Goal: Transaction & Acquisition: Purchase product/service

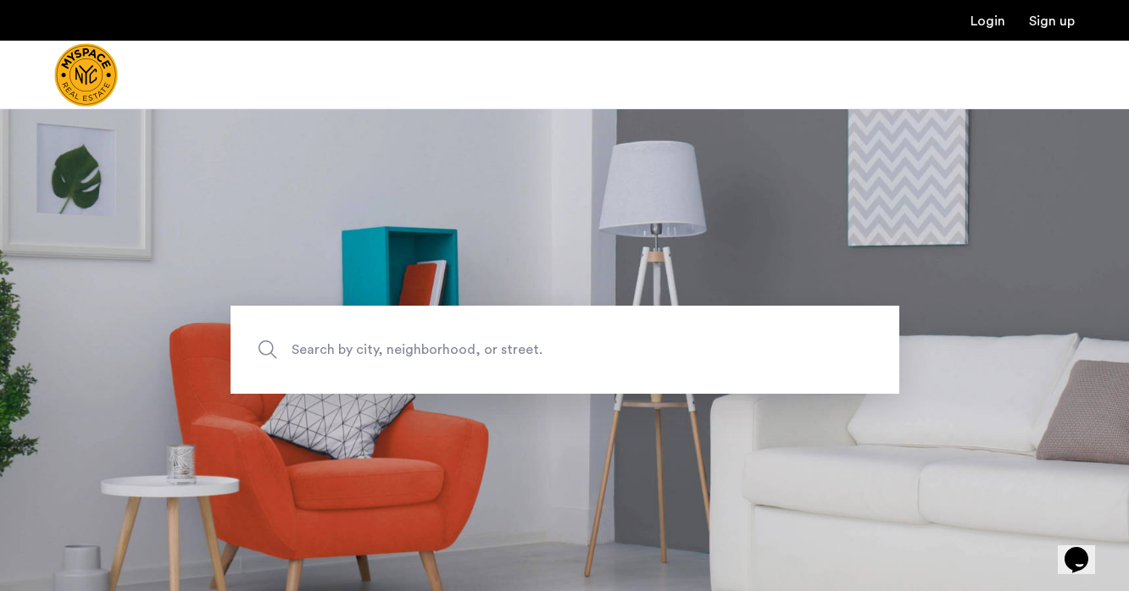
click at [343, 349] on span "Search by city, neighborhood, or street." at bounding box center [526, 350] width 468 height 23
click at [343, 349] on input "Search by city, neighborhood, or street." at bounding box center [564, 350] width 669 height 88
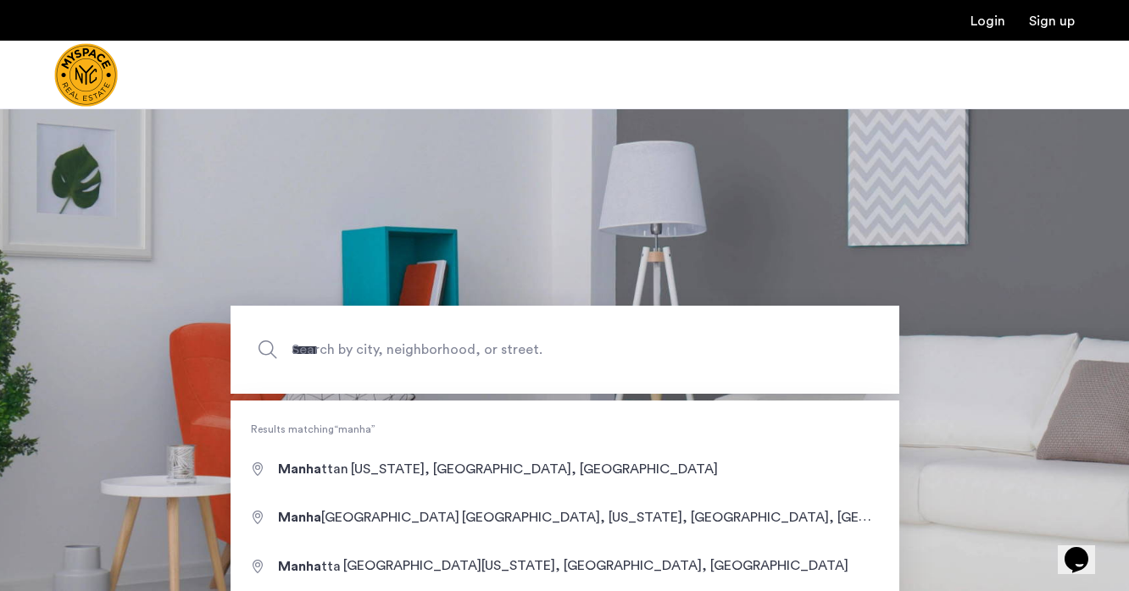
type input "**********"
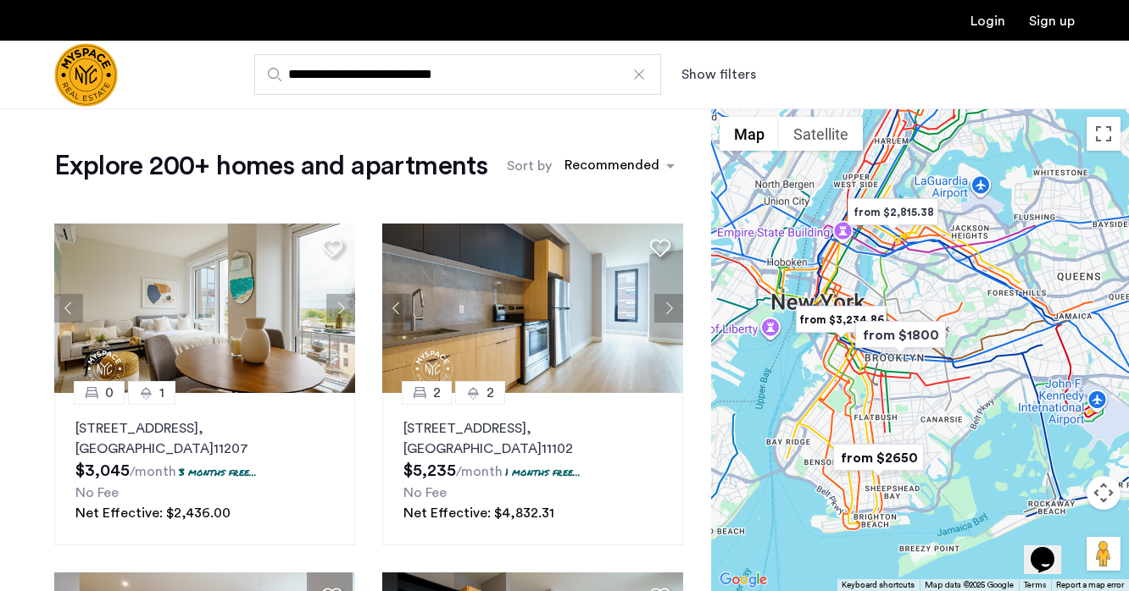
click at [1101, 492] on button "Map camera controls" at bounding box center [1103, 493] width 34 height 34
click at [1064, 460] on button "Zoom in" at bounding box center [1061, 451] width 34 height 34
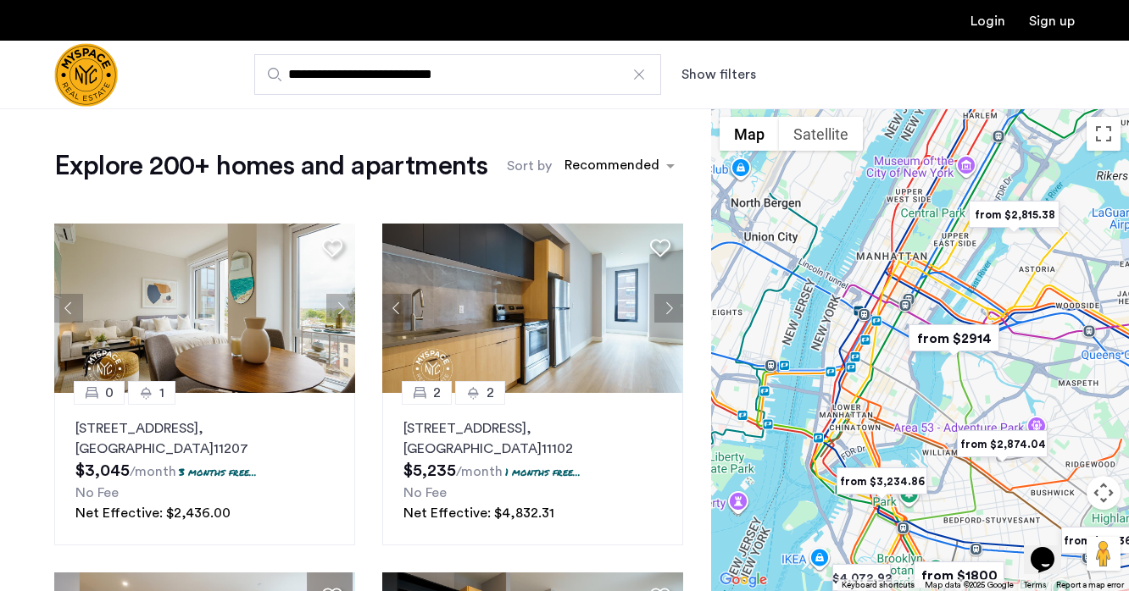
drag, startPoint x: 876, startPoint y: 253, endPoint x: 995, endPoint y: 444, distance: 224.6
click at [995, 444] on img "from $2,874.04" at bounding box center [1002, 444] width 104 height 38
click at [983, 210] on img "from $2,815.38" at bounding box center [1014, 215] width 104 height 38
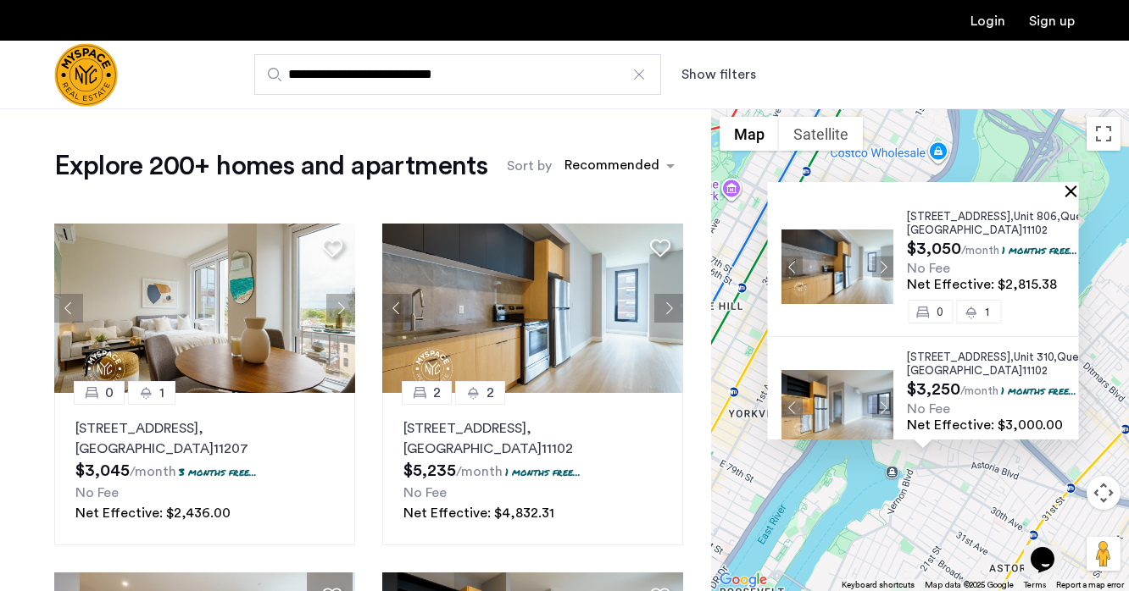
click at [1072, 192] on button "Close" at bounding box center [1074, 191] width 12 height 12
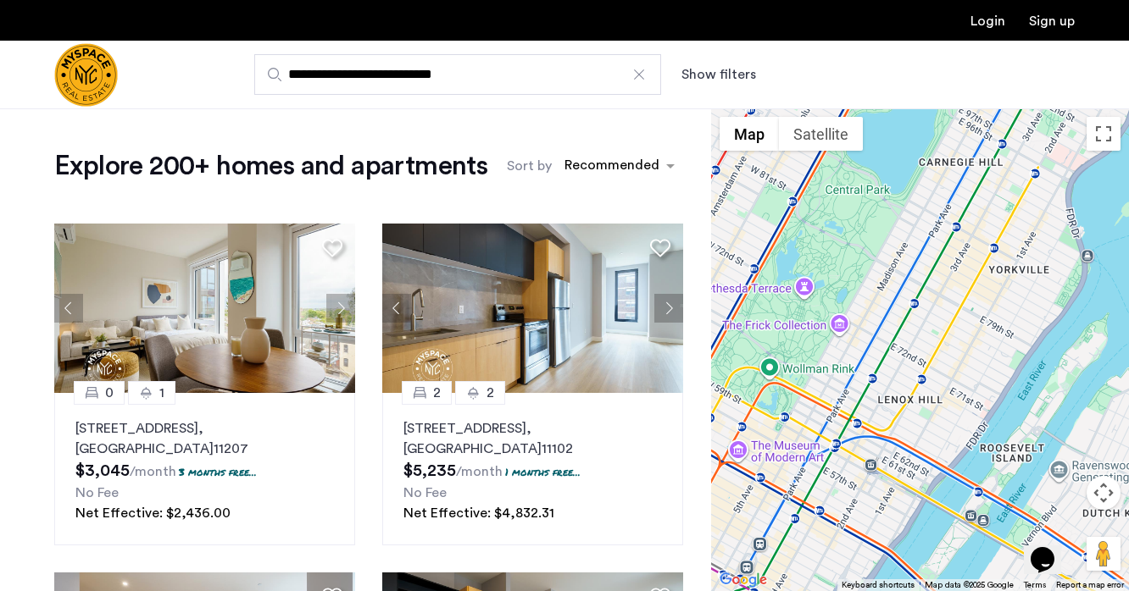
drag, startPoint x: 750, startPoint y: 362, endPoint x: 1013, endPoint y: 218, distance: 300.3
click at [1013, 218] on div at bounding box center [920, 349] width 418 height 483
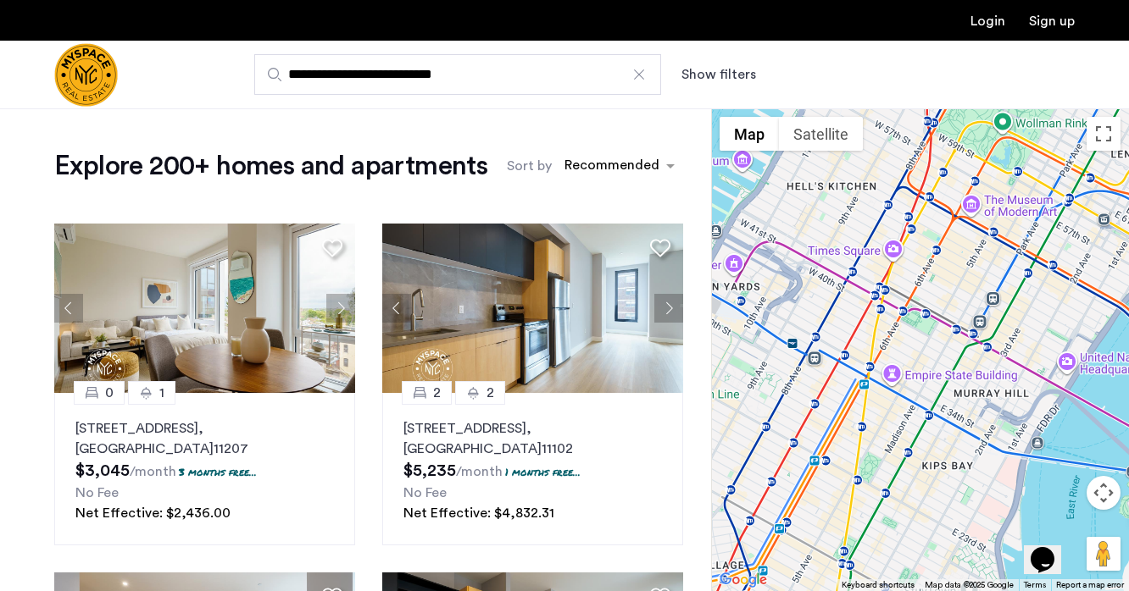
drag, startPoint x: 912, startPoint y: 334, endPoint x: 1147, endPoint y: 88, distance: 340.4
click at [1128, 88] on html "**********" at bounding box center [564, 295] width 1129 height 591
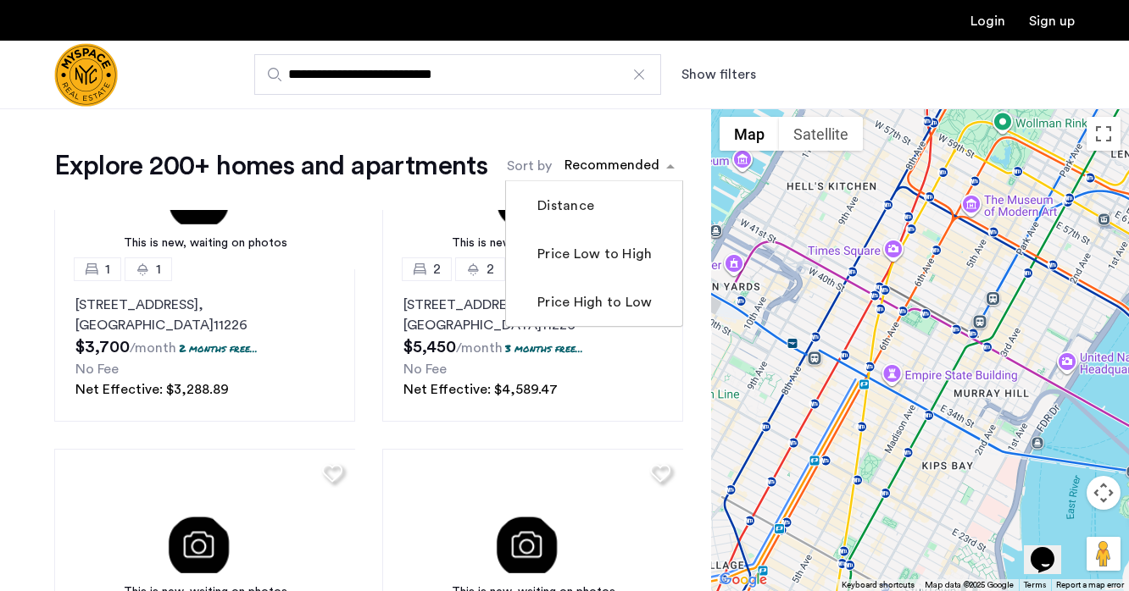
click at [589, 168] on div "sort-apartment" at bounding box center [612, 168] width 100 height 23
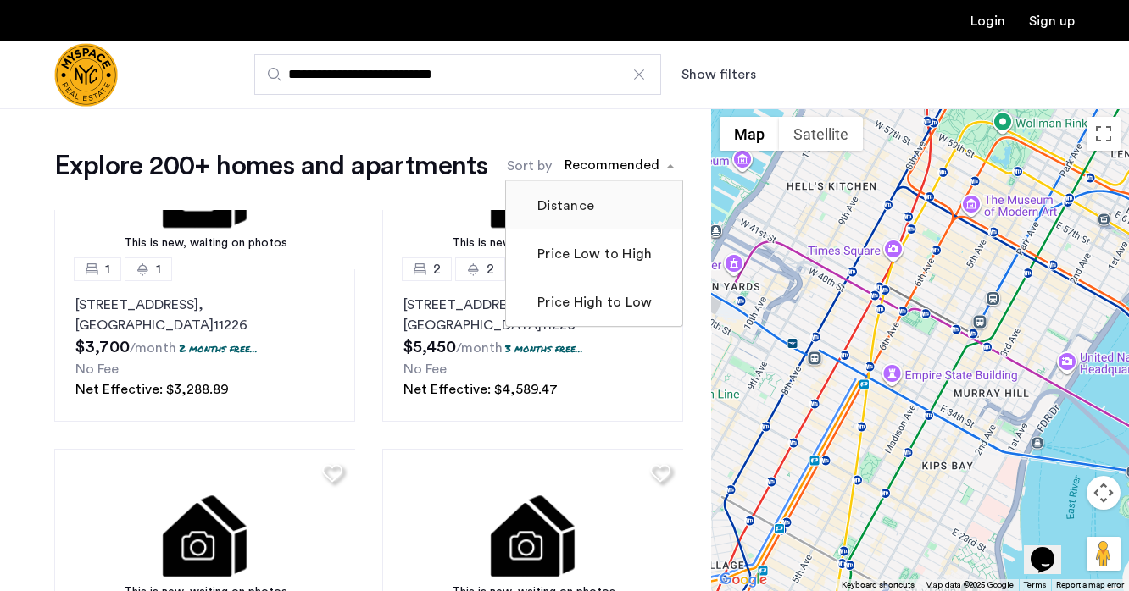
click at [581, 191] on mat-checkbox "Distance" at bounding box center [594, 205] width 176 height 48
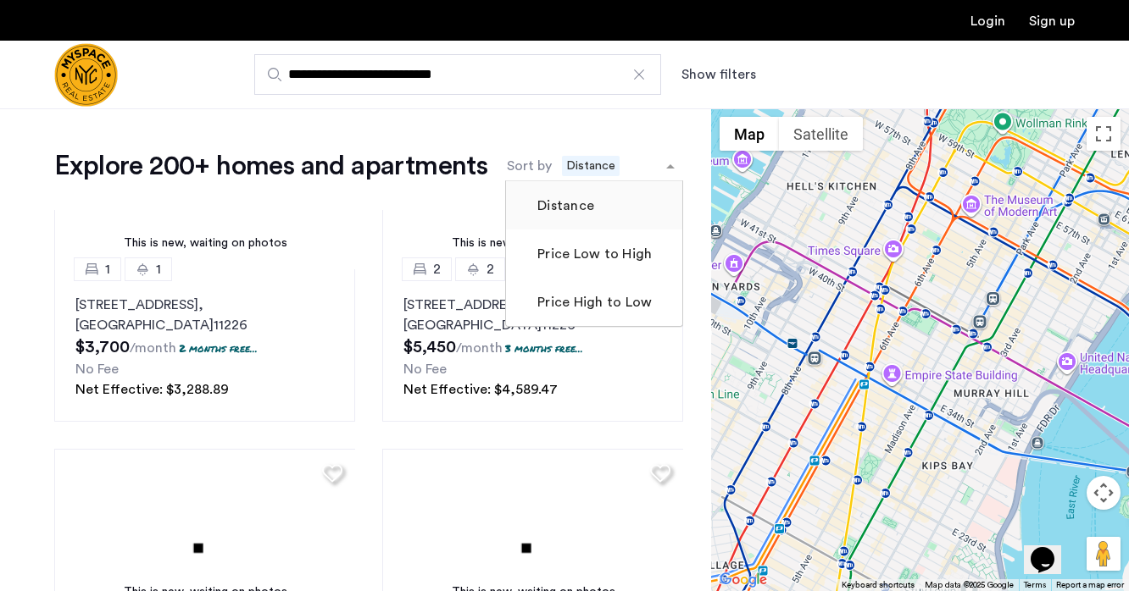
click at [580, 203] on label "Distance" at bounding box center [564, 206] width 60 height 20
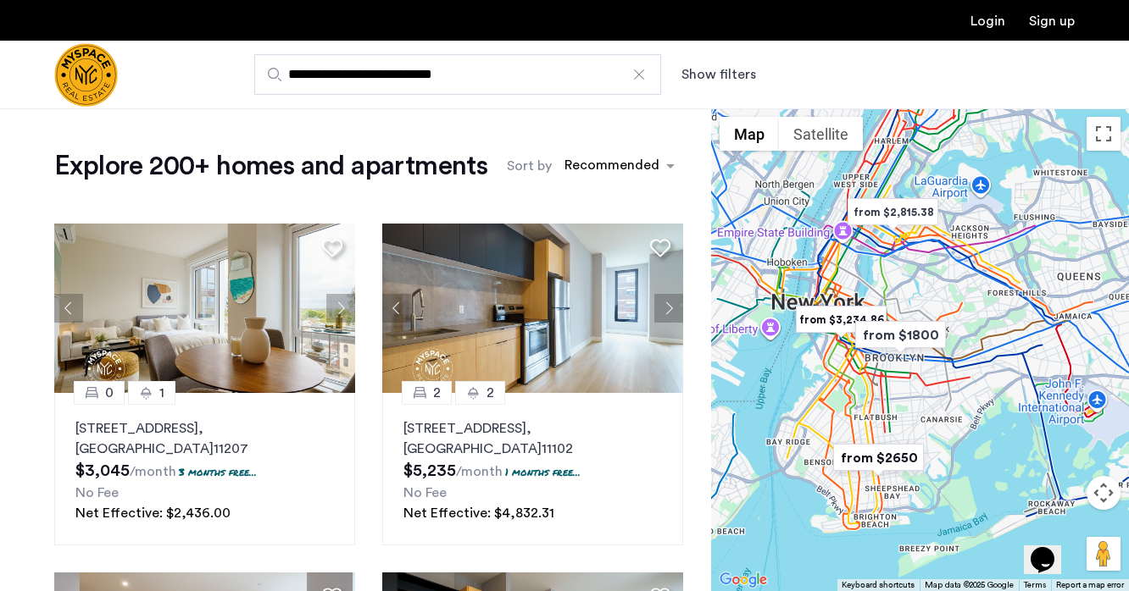
click at [689, 71] on button "Show filters" at bounding box center [718, 74] width 75 height 20
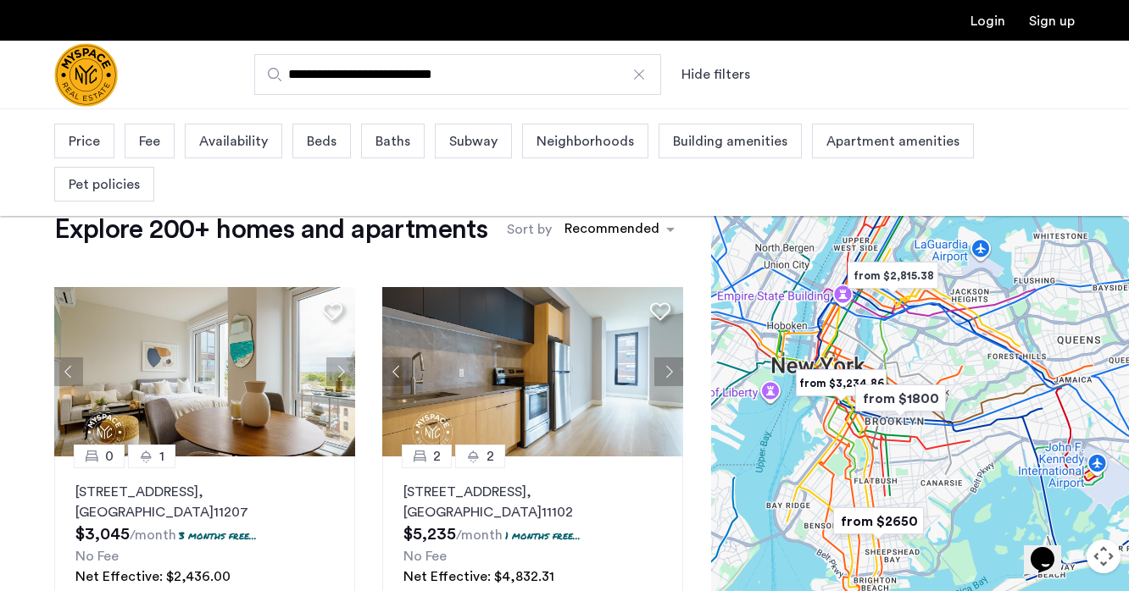
click at [613, 151] on span "Neighborhoods" at bounding box center [584, 141] width 97 height 20
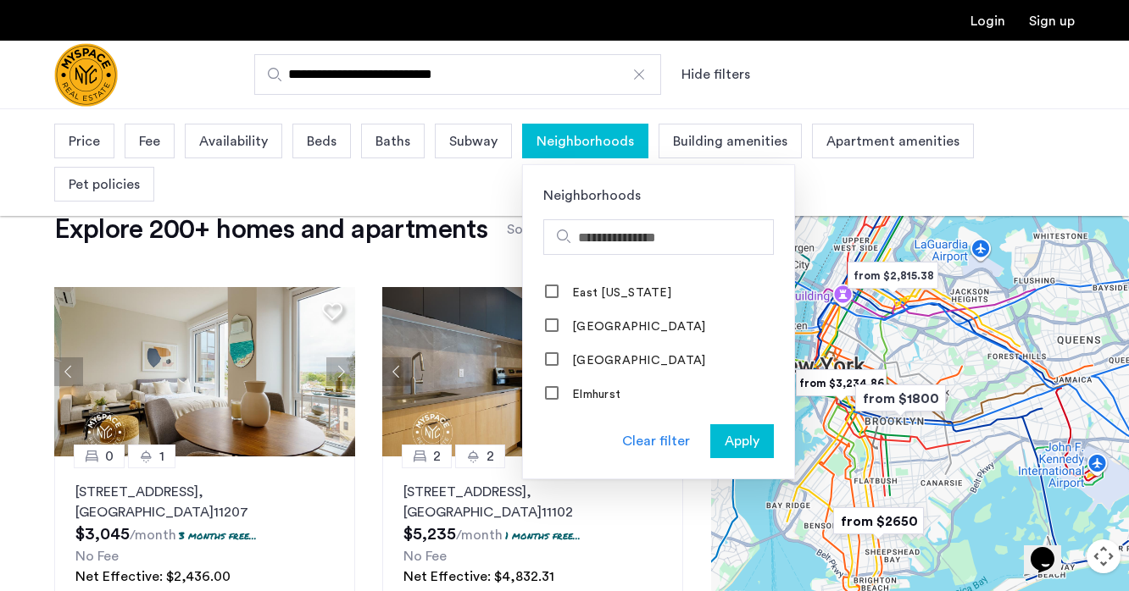
scroll to position [766, 0]
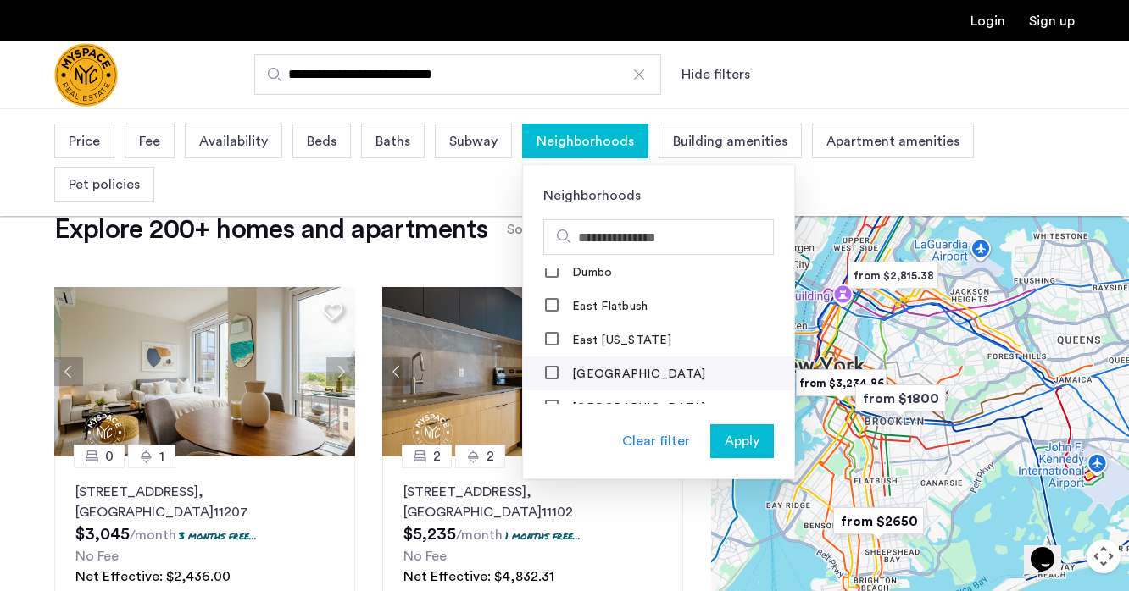
click at [619, 357] on mat-checkbox "[GEOGRAPHIC_DATA]" at bounding box center [658, 374] width 271 height 34
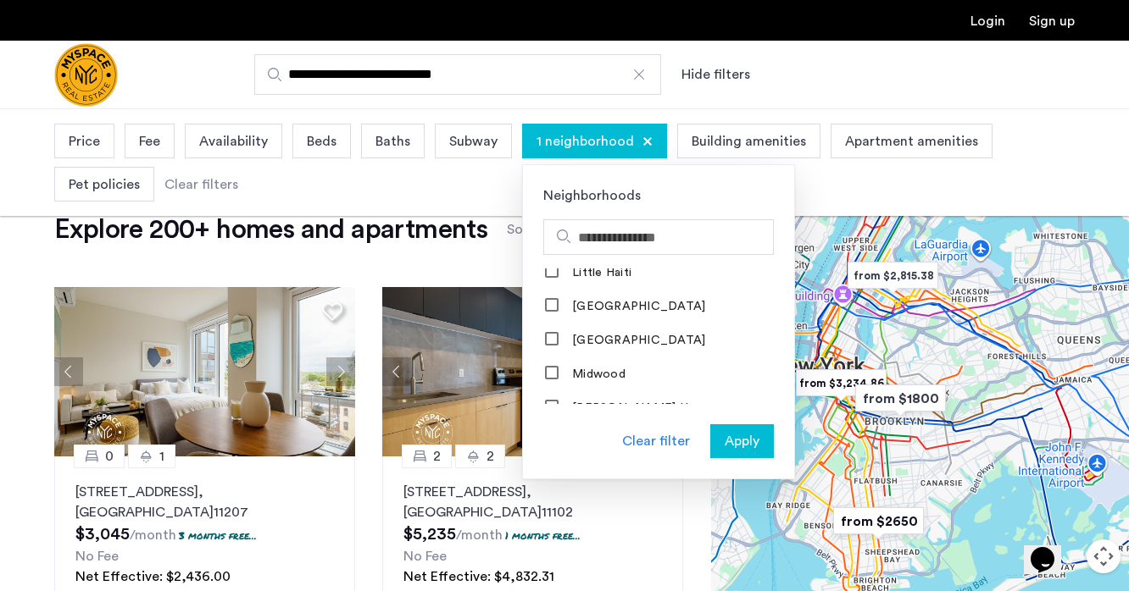
scroll to position [1488, 0]
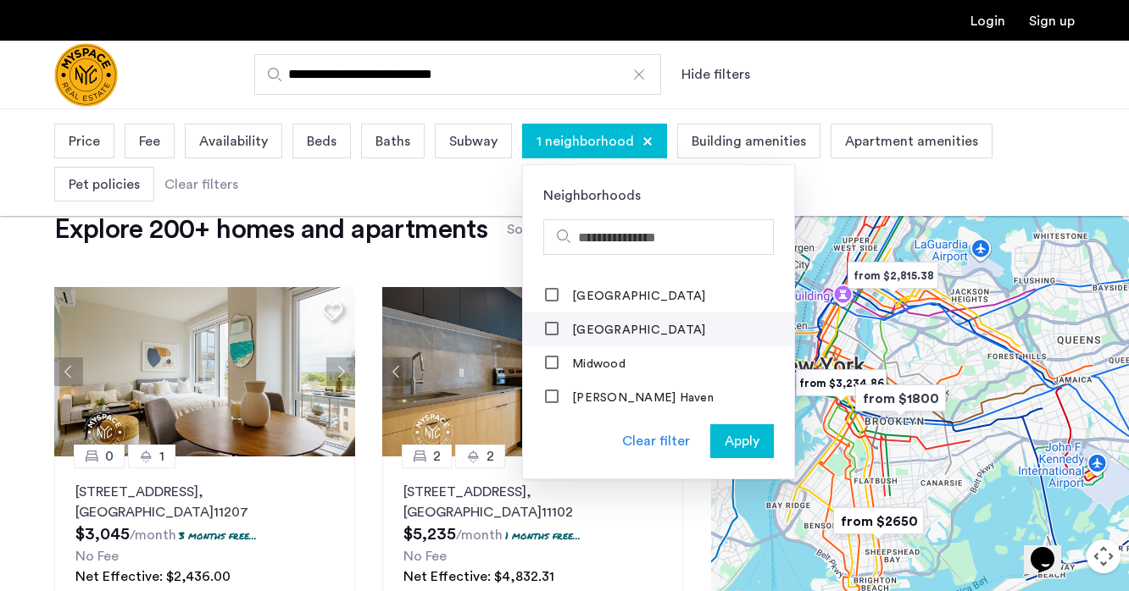
click at [592, 324] on label "[GEOGRAPHIC_DATA]" at bounding box center [637, 331] width 136 height 14
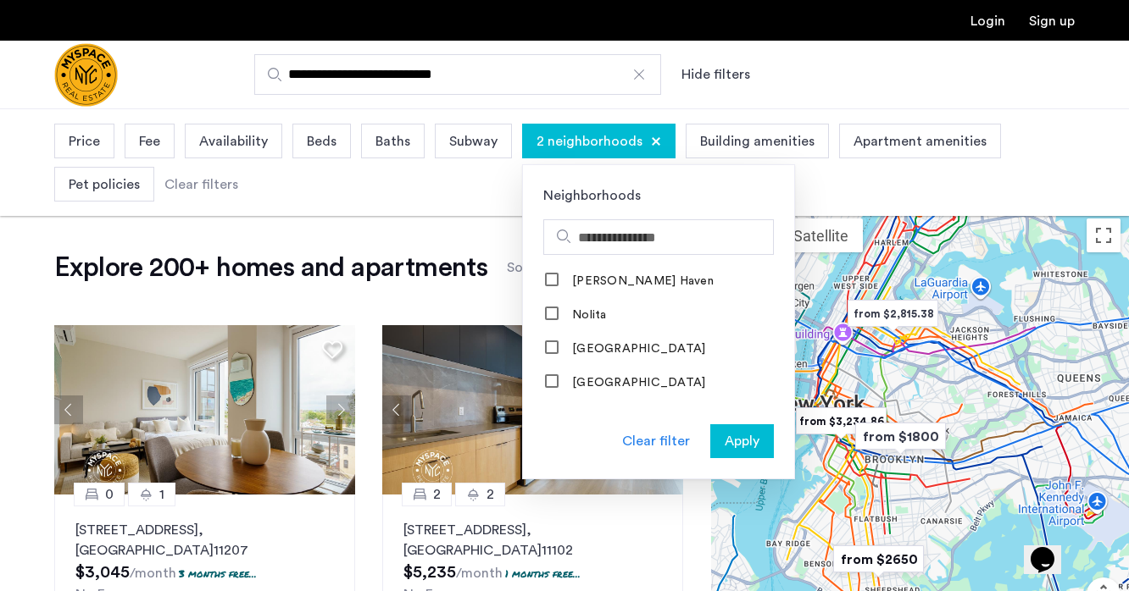
scroll to position [1607, 0]
click at [578, 307] on label "Nolita" at bounding box center [588, 314] width 38 height 14
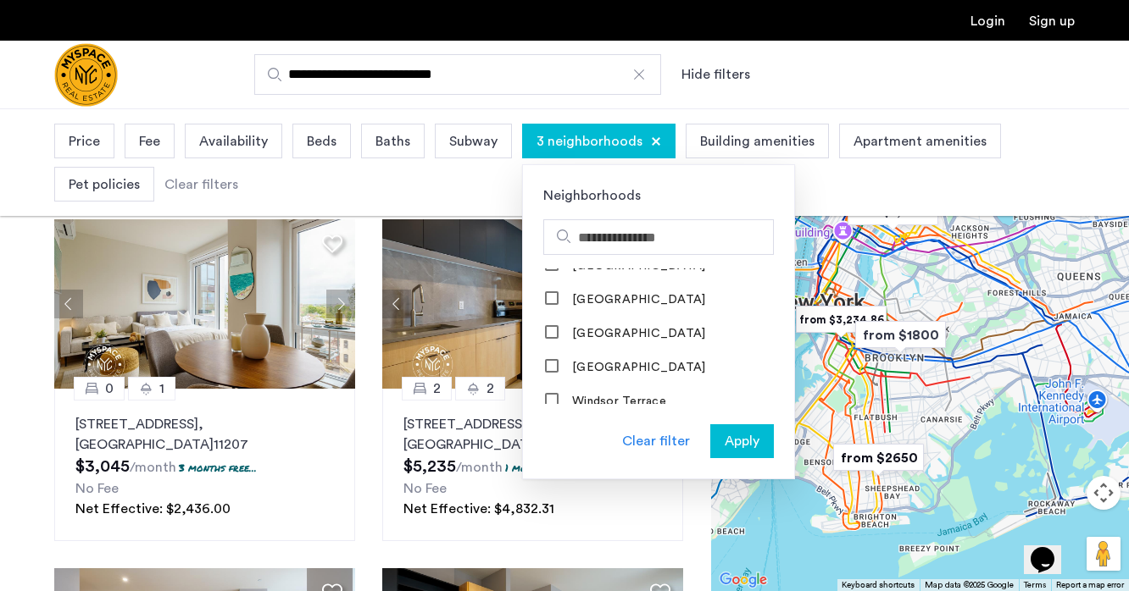
scroll to position [138, 0]
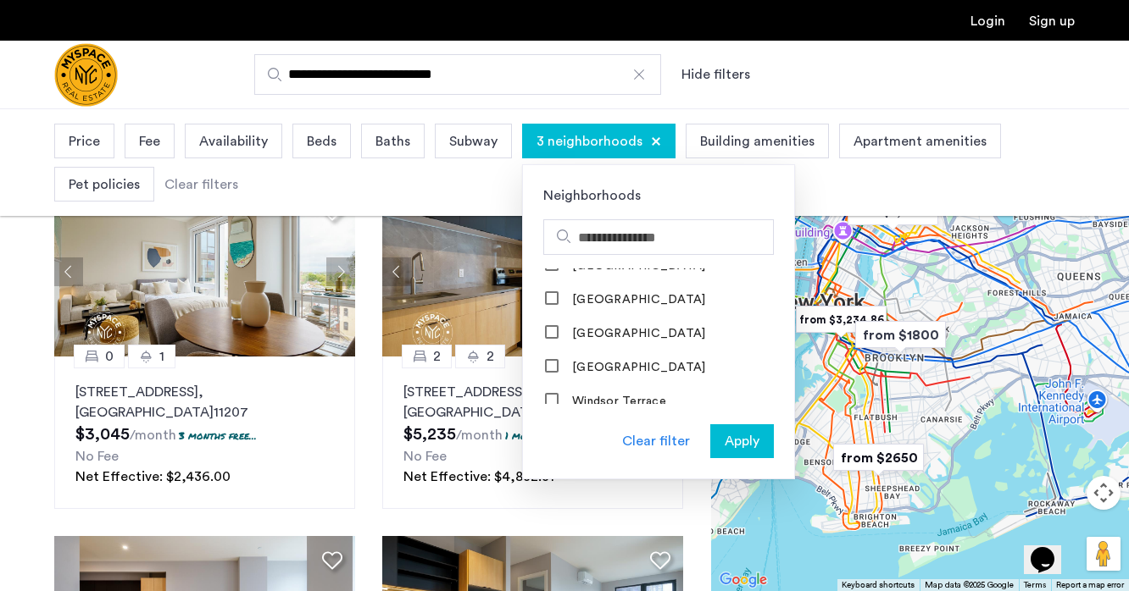
click at [732, 453] on button "Apply" at bounding box center [742, 442] width 64 height 34
